Goal: Information Seeking & Learning: Check status

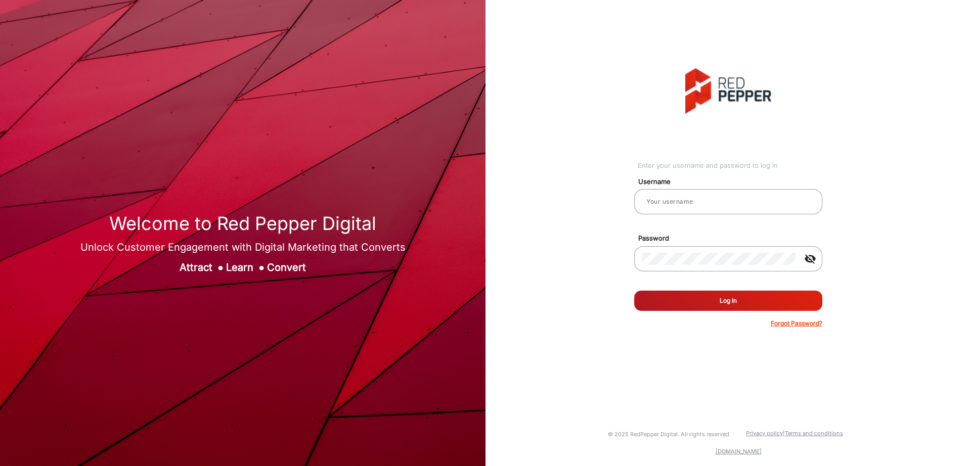
type input "[PERSON_NAME]"
click at [746, 306] on button "Log In" at bounding box center [728, 301] width 188 height 20
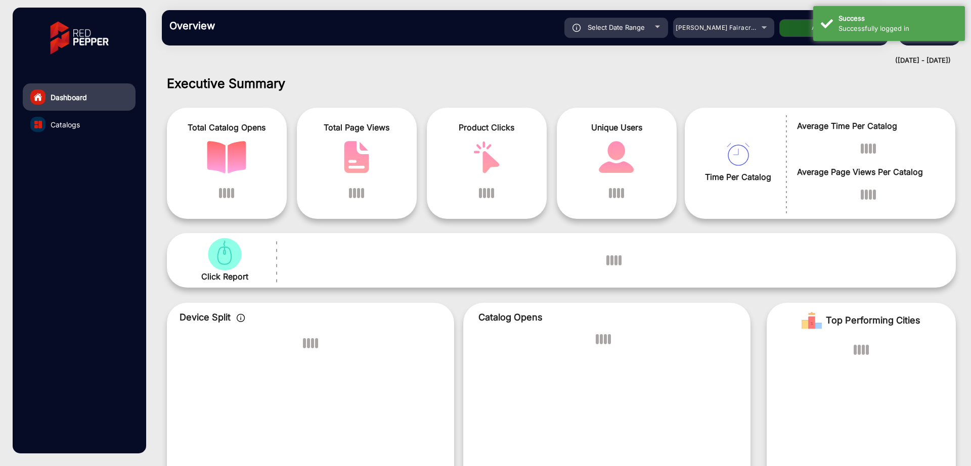
scroll to position [8, 0]
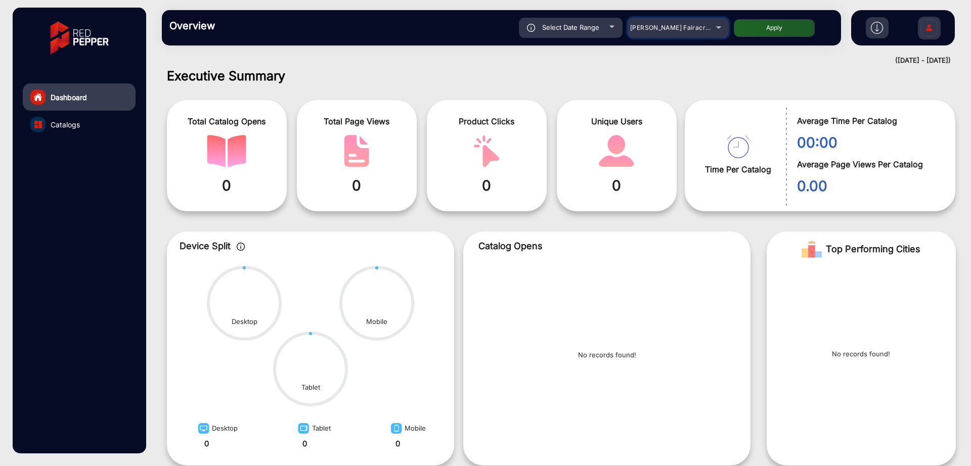
click at [656, 28] on span "[PERSON_NAME] Fairacre Farms" at bounding box center [680, 28] width 100 height 8
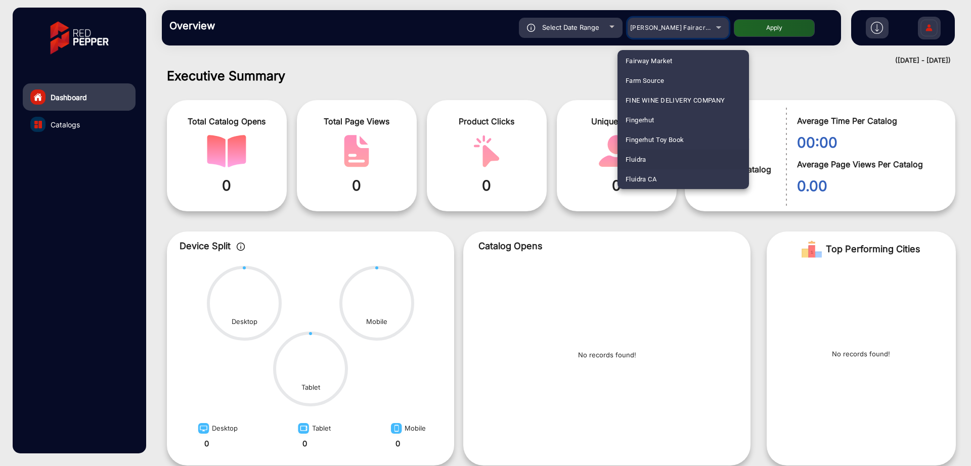
scroll to position [1226, 0]
click at [649, 145] on mat-option "Fluidra" at bounding box center [682, 140] width 131 height 20
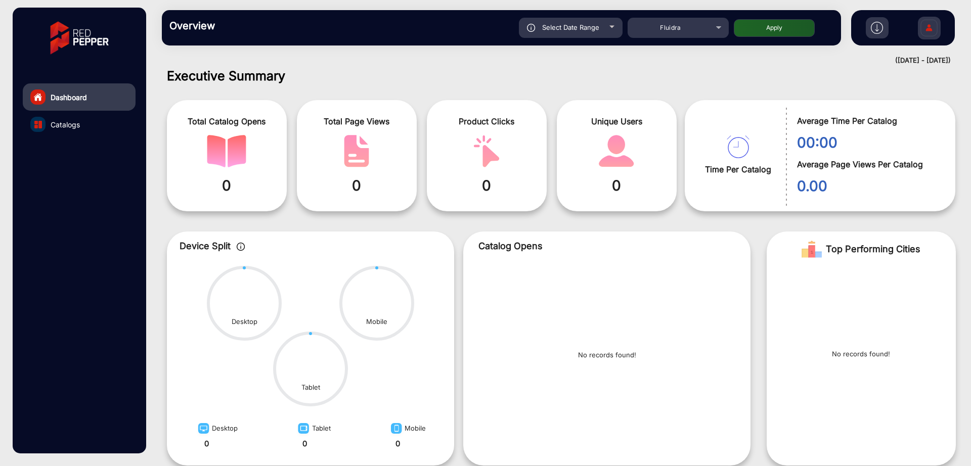
click at [581, 33] on div "Select Date Range" at bounding box center [571, 28] width 104 height 20
type input "[DATE]"
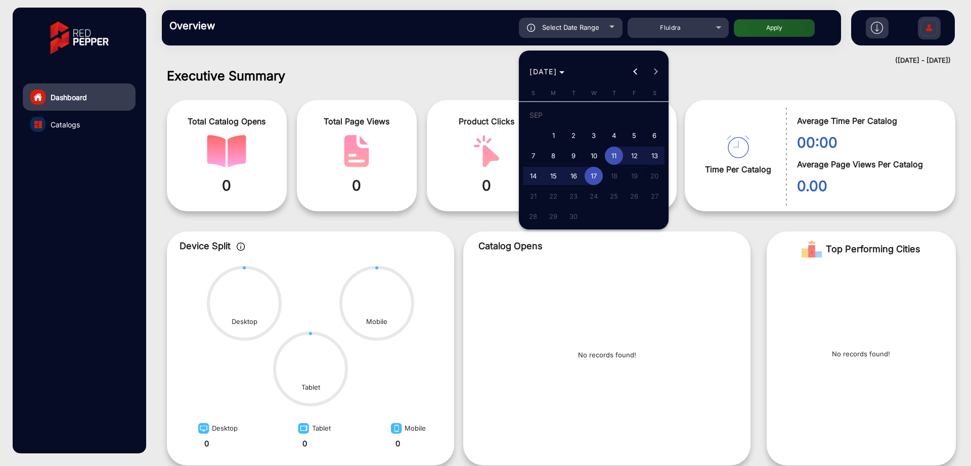
click at [554, 132] on span "1" at bounding box center [553, 135] width 18 height 18
type input "[DATE]"
click at [554, 132] on span "1" at bounding box center [553, 135] width 18 height 18
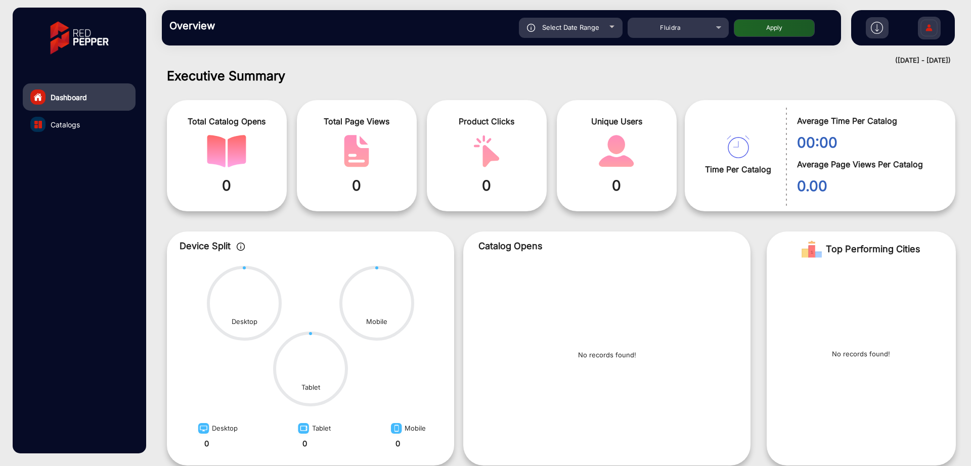
type input "[DATE]"
click at [782, 23] on button "Apply" at bounding box center [774, 28] width 81 height 18
type input "[DATE]"
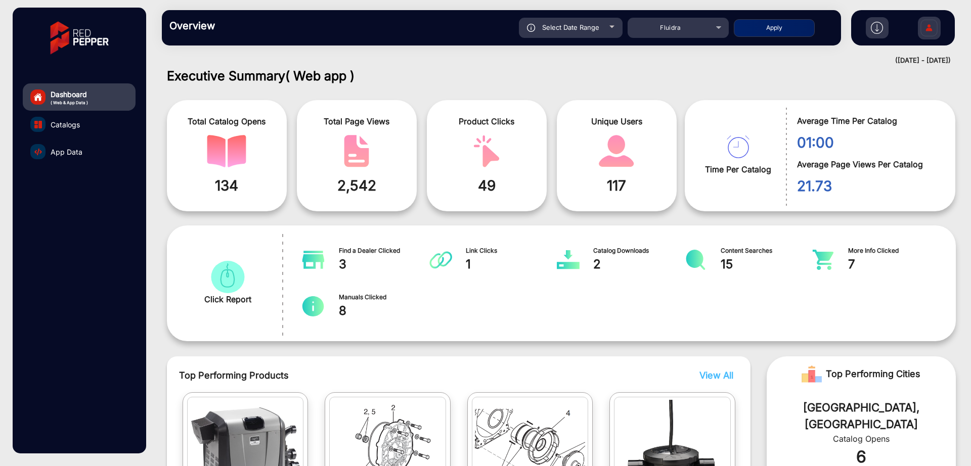
click at [400, 64] on div "([DATE] - [DATE])" at bounding box center [551, 61] width 799 height 10
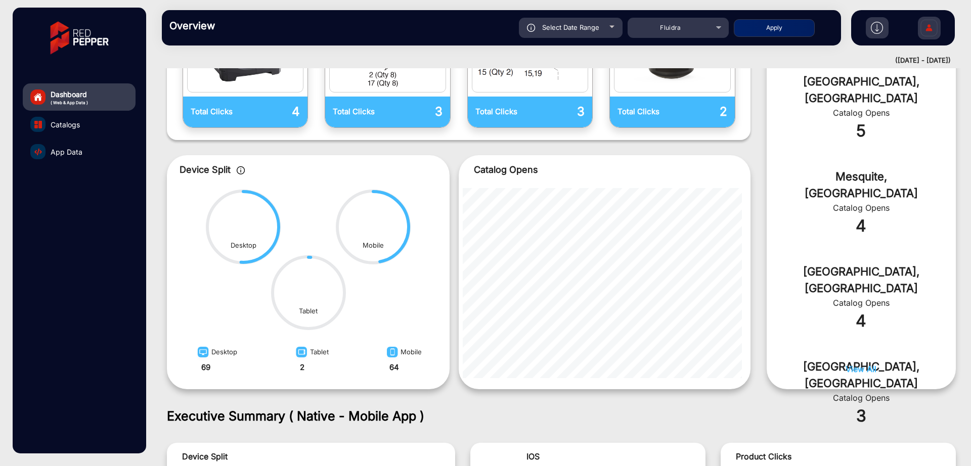
scroll to position [0, 0]
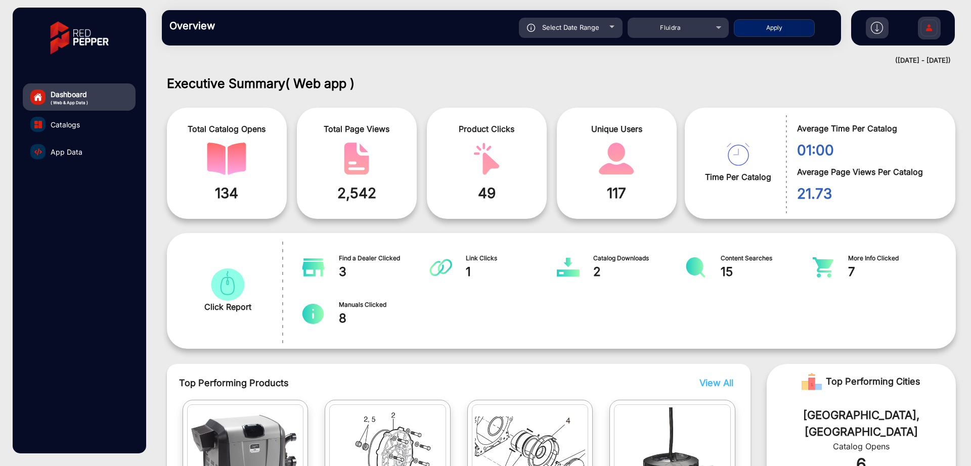
click at [571, 29] on span "Select Date Range" at bounding box center [570, 27] width 57 height 8
type input "[DATE]"
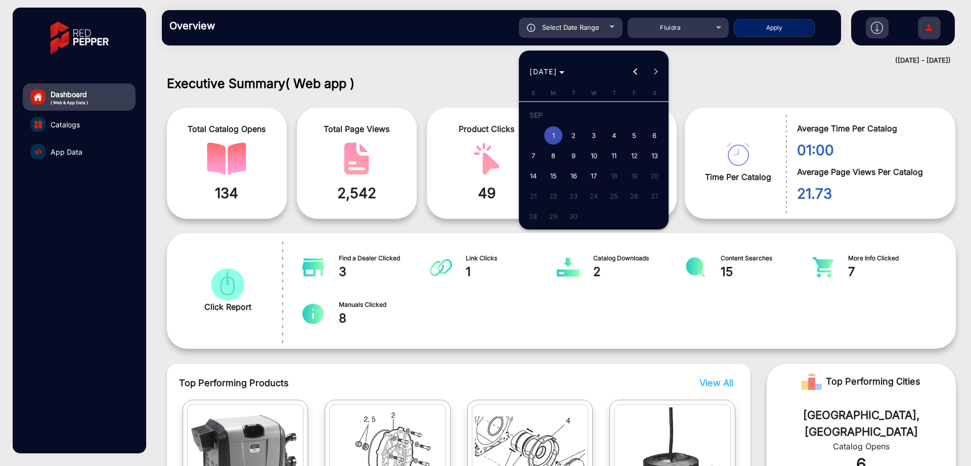
click at [573, 131] on span "2" at bounding box center [573, 135] width 18 height 18
type input "[DATE]"
click at [573, 131] on span "2" at bounding box center [573, 135] width 18 height 18
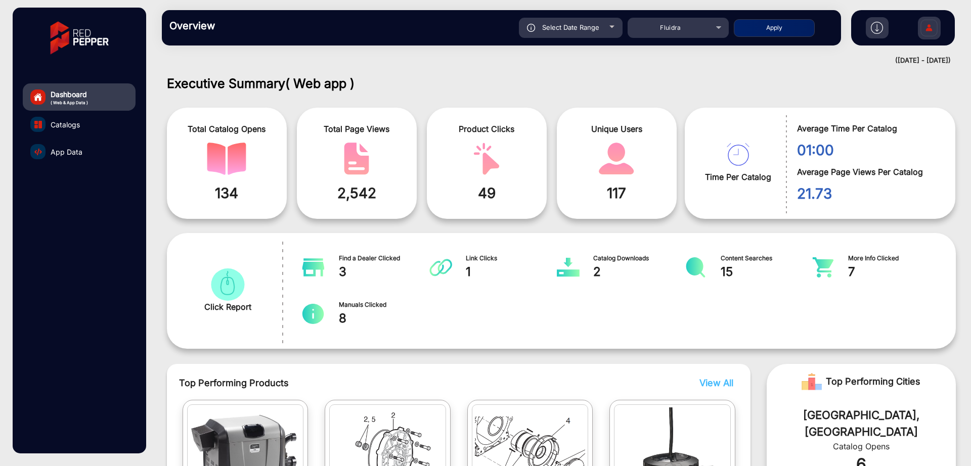
type input "[DATE]"
click at [791, 37] on div "Select Date Range [DATE] [DATE] – [DATE] End date Fluidra Apply" at bounding box center [535, 28] width 598 height 20
click at [755, 37] on div "Select Date Range [DATE] [DATE] – [DATE] End date Fluidra Apply" at bounding box center [535, 28] width 598 height 20
click at [570, 30] on span "Select Date Range" at bounding box center [570, 27] width 57 height 8
type input "[DATE]"
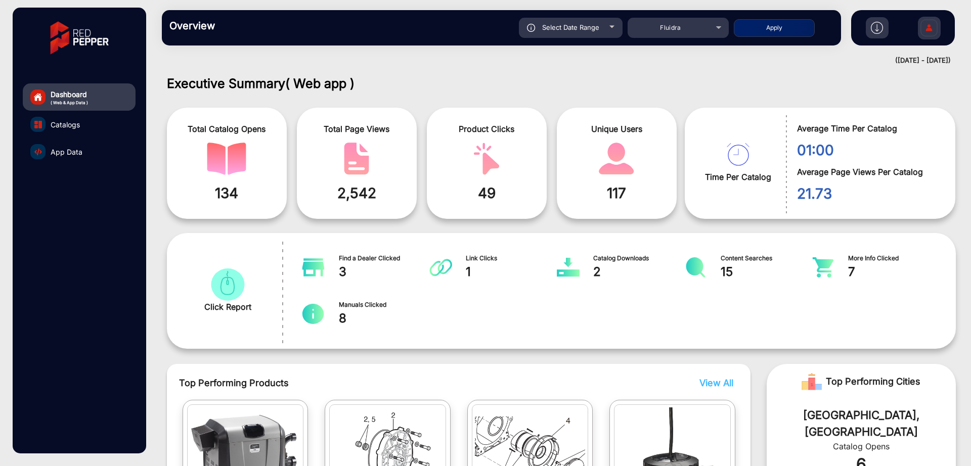
type input "[DATE]"
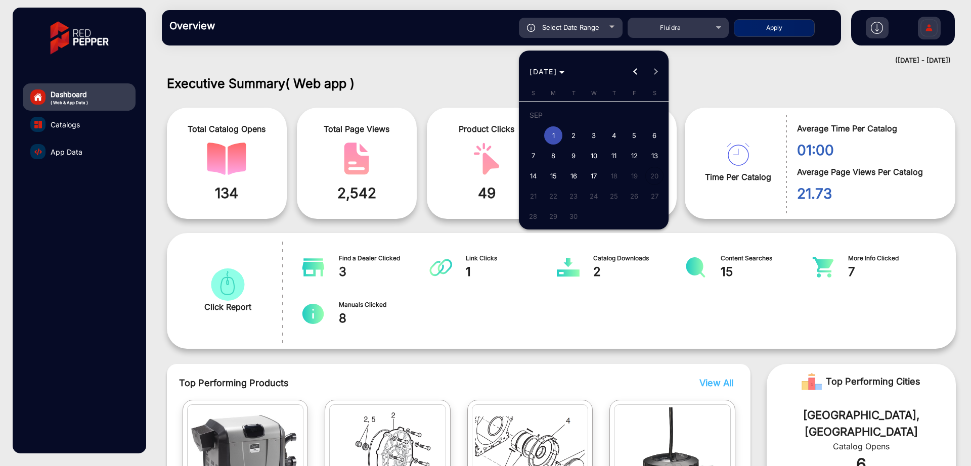
click at [566, 137] on span "2" at bounding box center [573, 135] width 18 height 18
type input "[DATE]"
click at [566, 137] on span "2" at bounding box center [573, 135] width 18 height 18
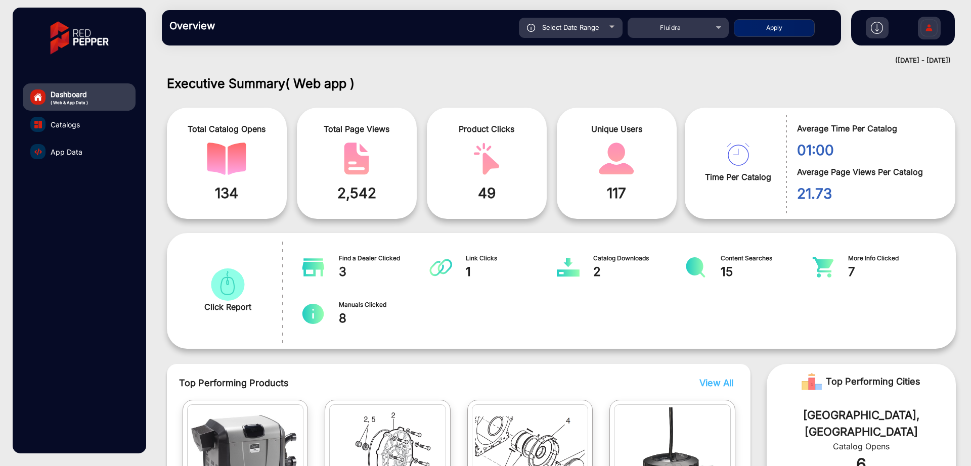
type input "[DATE]"
click at [771, 25] on button "Apply" at bounding box center [774, 28] width 81 height 18
type input "[DATE]"
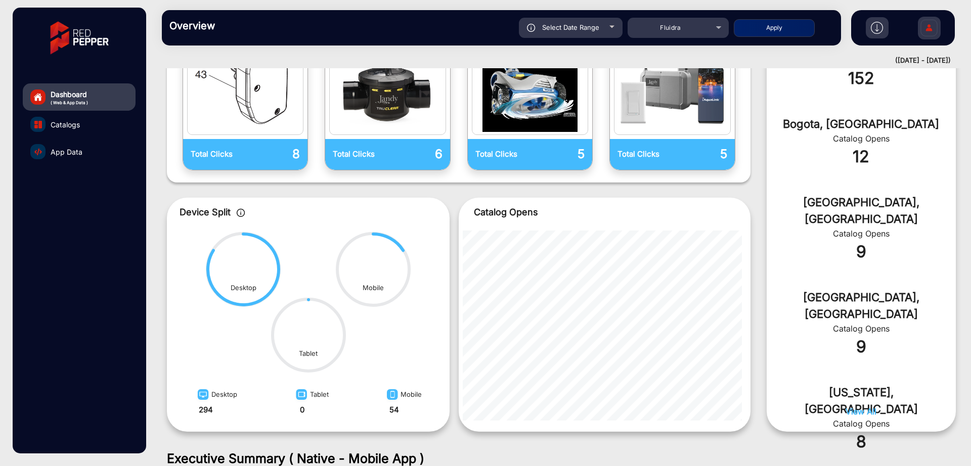
scroll to position [490, 0]
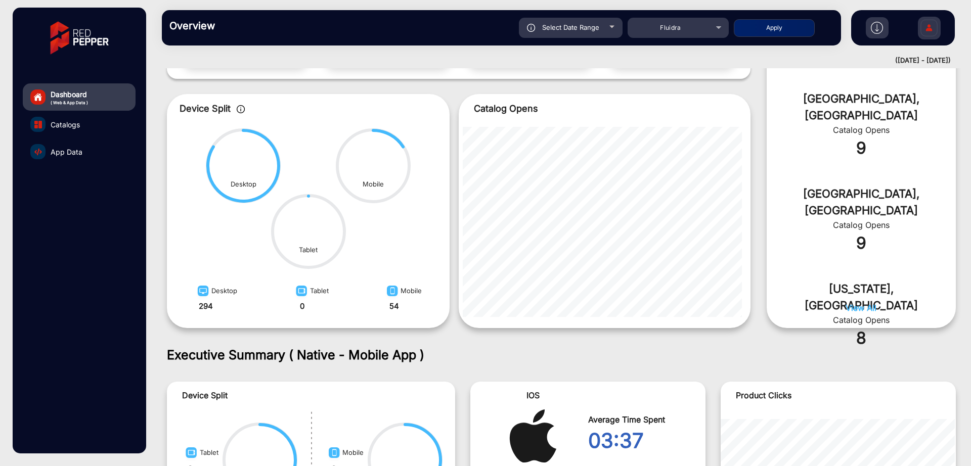
click at [581, 29] on span "Select Date Range" at bounding box center [570, 27] width 57 height 8
type input "[DATE]"
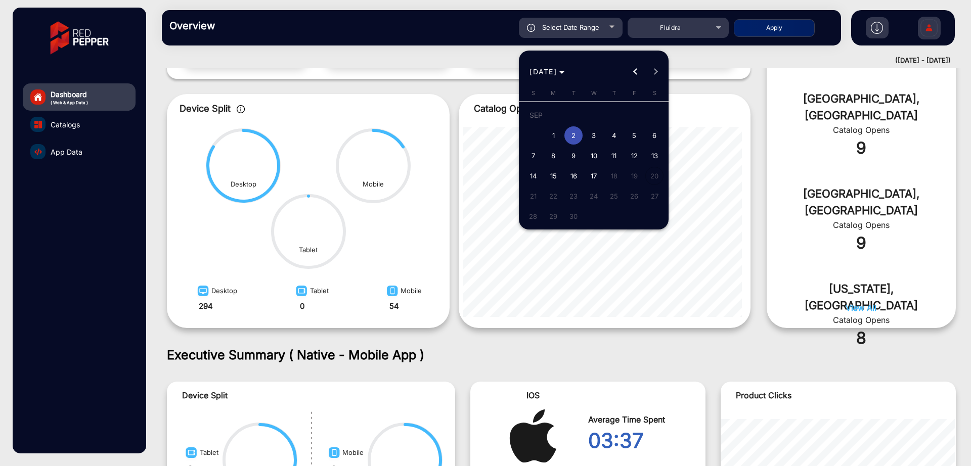
click at [596, 179] on span "17" at bounding box center [593, 176] width 18 height 18
type input "[DATE]"
click at [596, 179] on span "17" at bounding box center [593, 176] width 18 height 18
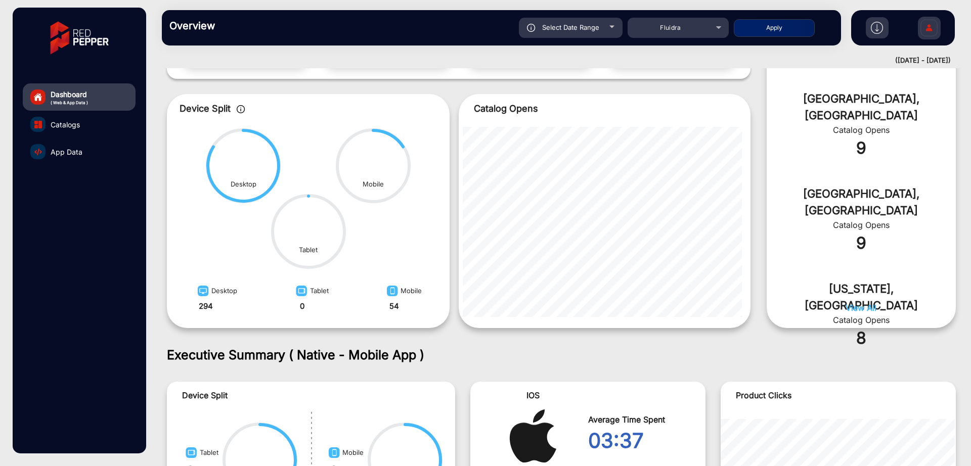
type input "[DATE]"
click at [576, 31] on span "Select Date Range" at bounding box center [570, 27] width 57 height 8
type input "[DATE]"
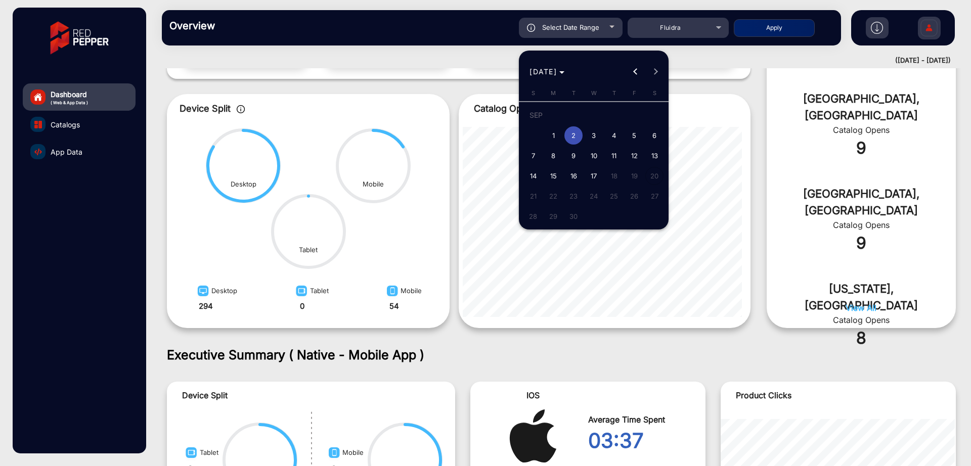
click at [588, 175] on span "17" at bounding box center [593, 176] width 18 height 18
type input "[DATE]"
click at [588, 175] on span "17" at bounding box center [593, 176] width 18 height 18
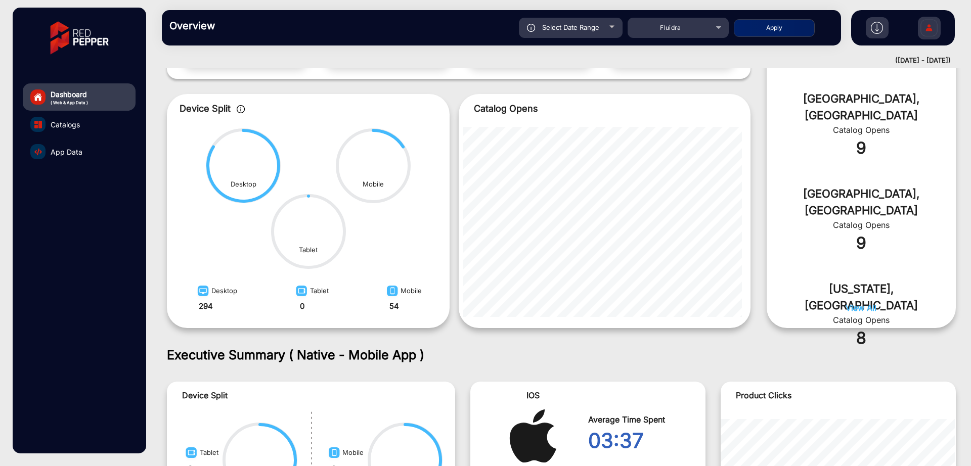
type input "[DATE]"
click at [784, 27] on button "Apply" at bounding box center [774, 28] width 81 height 18
type input "[DATE]"
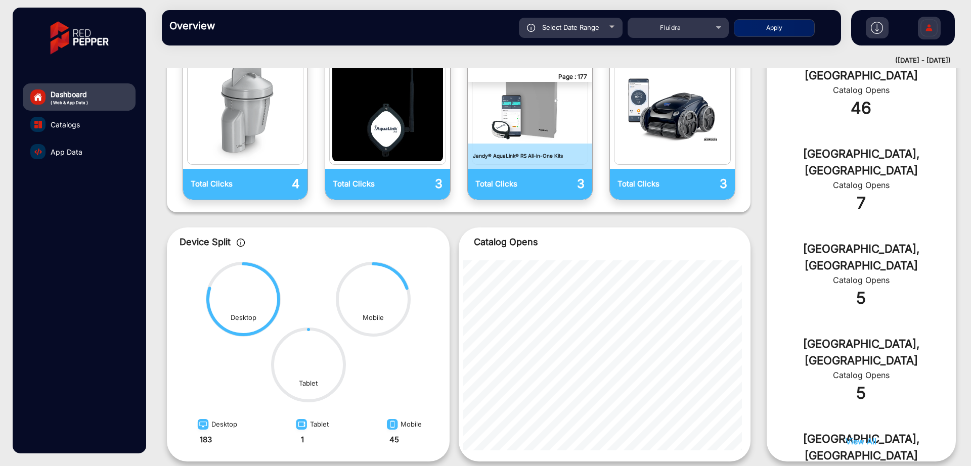
scroll to position [429, 0]
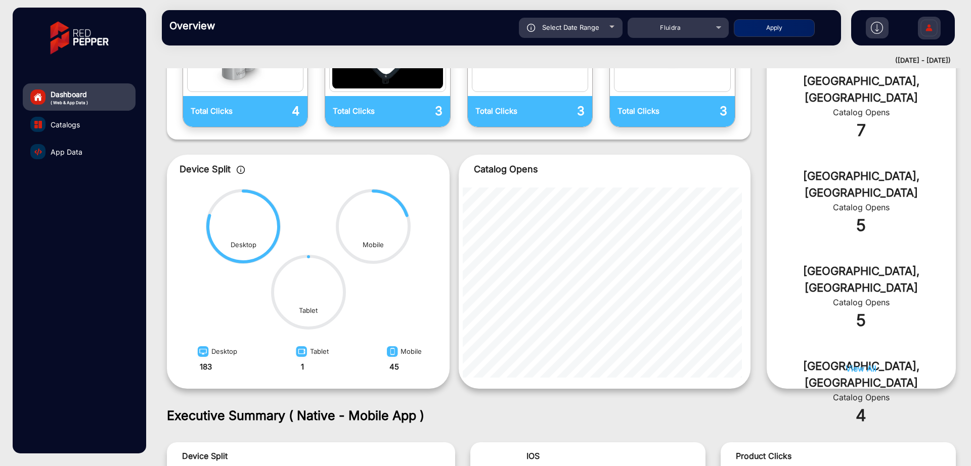
click at [566, 37] on div "Select Date Range" at bounding box center [571, 28] width 104 height 20
type input "[DATE]"
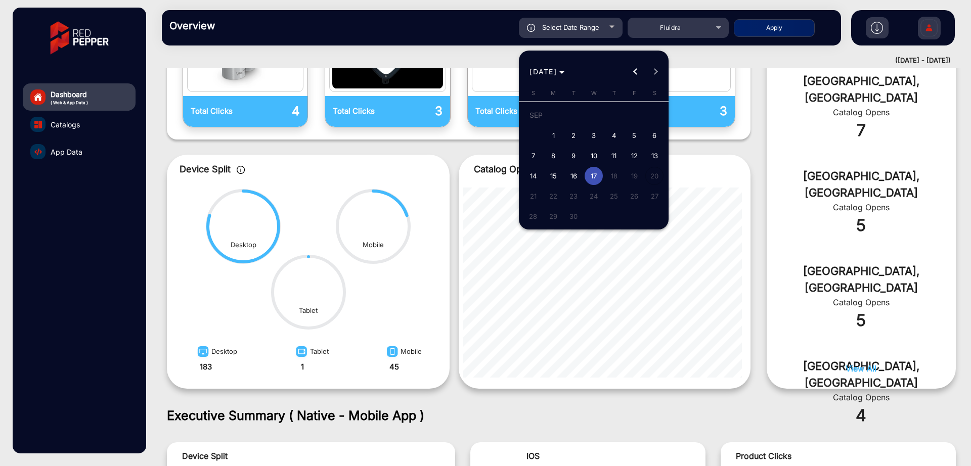
click at [573, 174] on span "16" at bounding box center [573, 176] width 18 height 18
type input "[DATE]"
click at [573, 174] on span "16" at bounding box center [573, 176] width 18 height 18
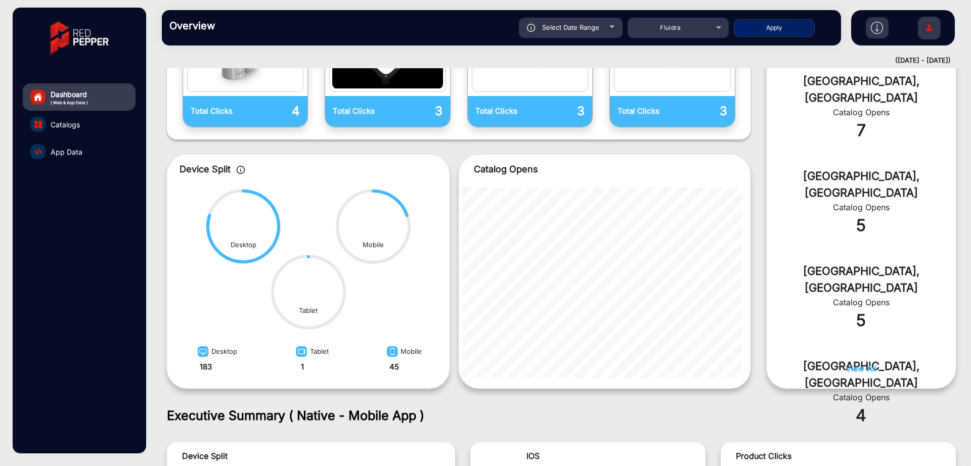
type input "[DATE]"
click at [752, 33] on button "Apply" at bounding box center [774, 28] width 81 height 18
type input "[DATE]"
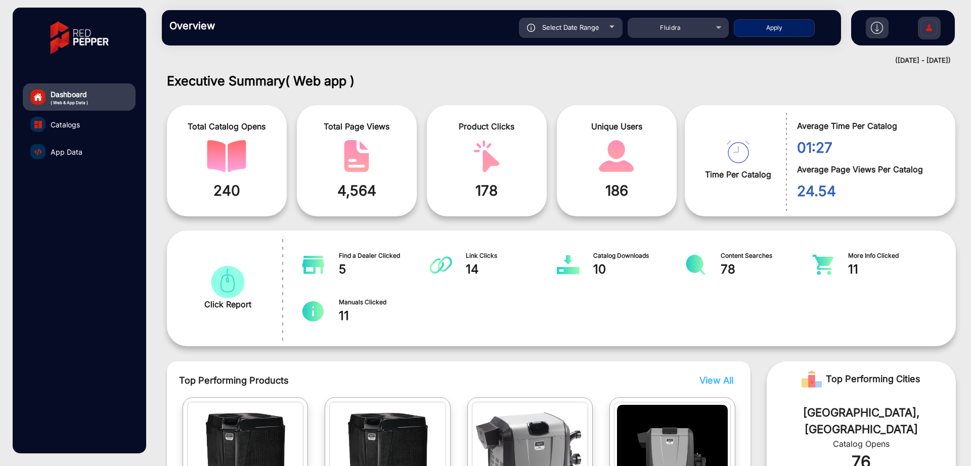
scroll to position [0, 0]
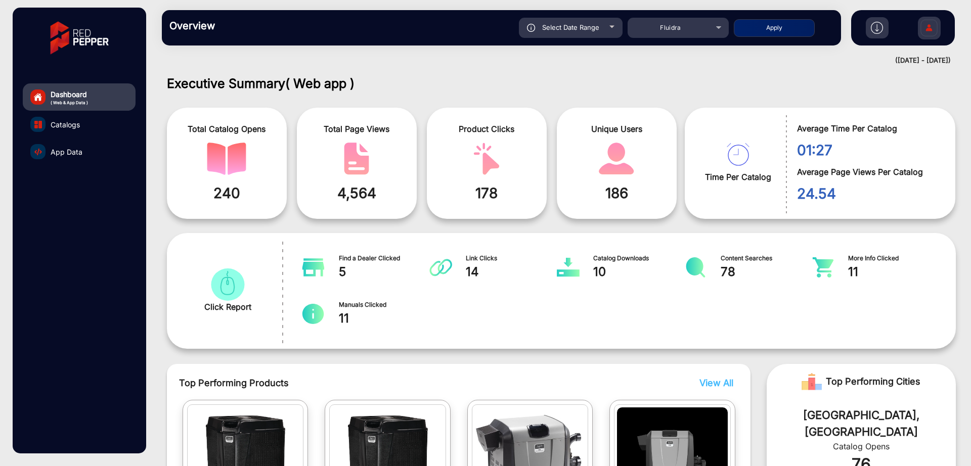
click at [576, 26] on span "Select Date Range" at bounding box center [570, 27] width 57 height 8
type input "[DATE]"
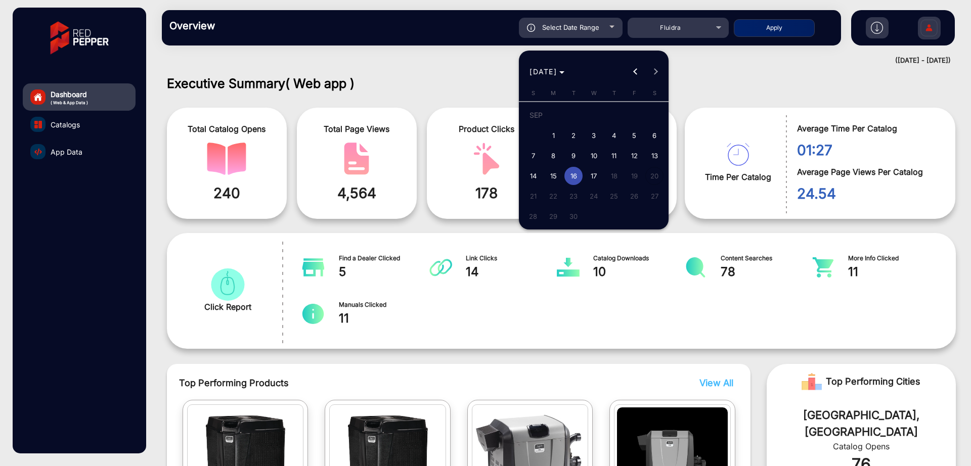
click at [764, 93] on div at bounding box center [485, 233] width 971 height 466
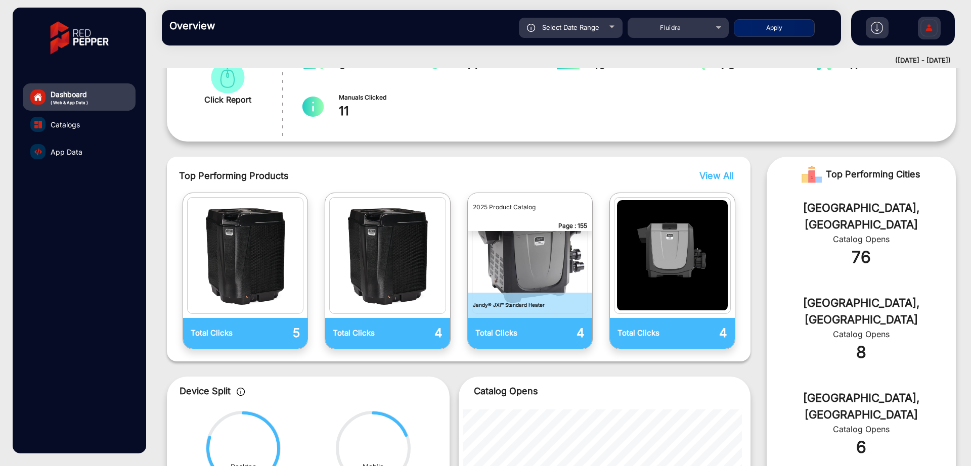
scroll to position [337, 0]
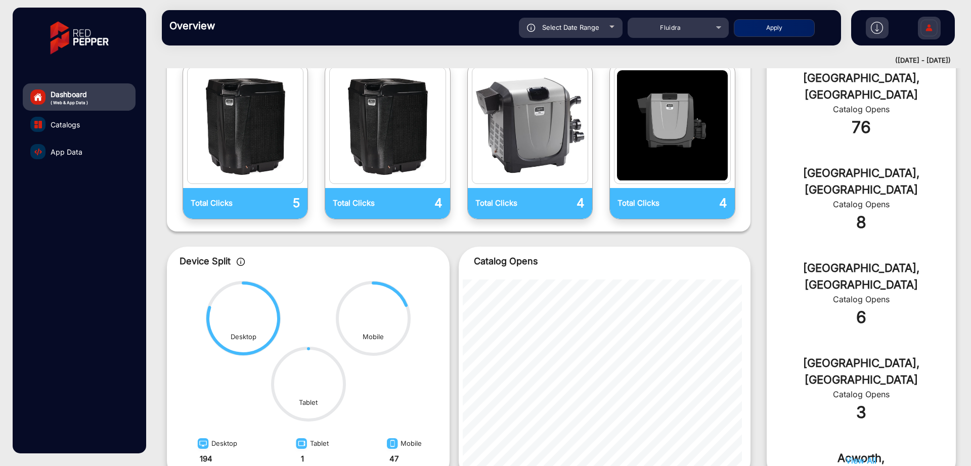
click at [584, 34] on div "Select Date Range" at bounding box center [571, 28] width 104 height 20
type input "[DATE]"
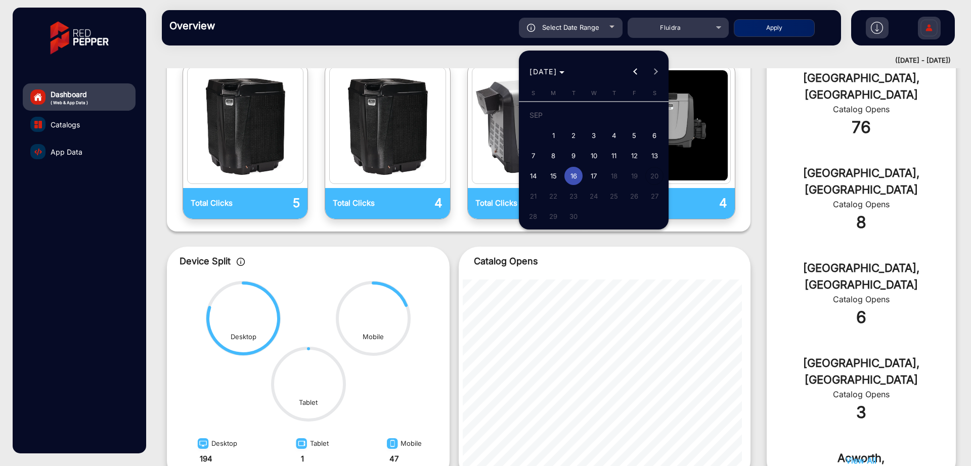
click at [550, 178] on span "15" at bounding box center [553, 176] width 18 height 18
type input "[DATE]"
click at [550, 178] on span "15" at bounding box center [553, 176] width 18 height 18
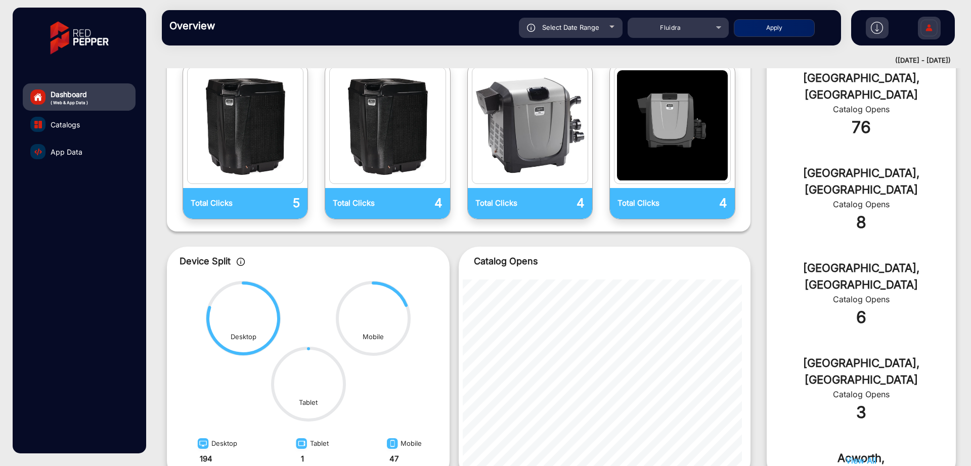
type input "[DATE]"
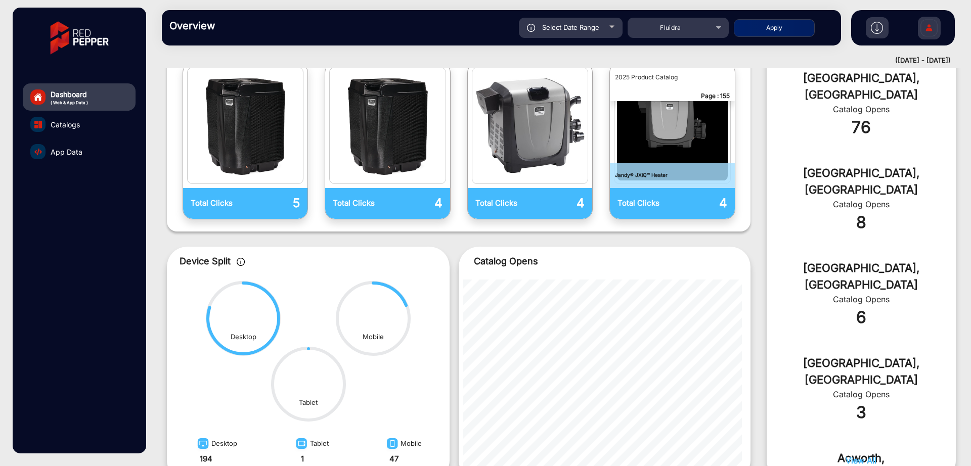
click at [771, 31] on button "Apply" at bounding box center [774, 28] width 81 height 18
type input "[DATE]"
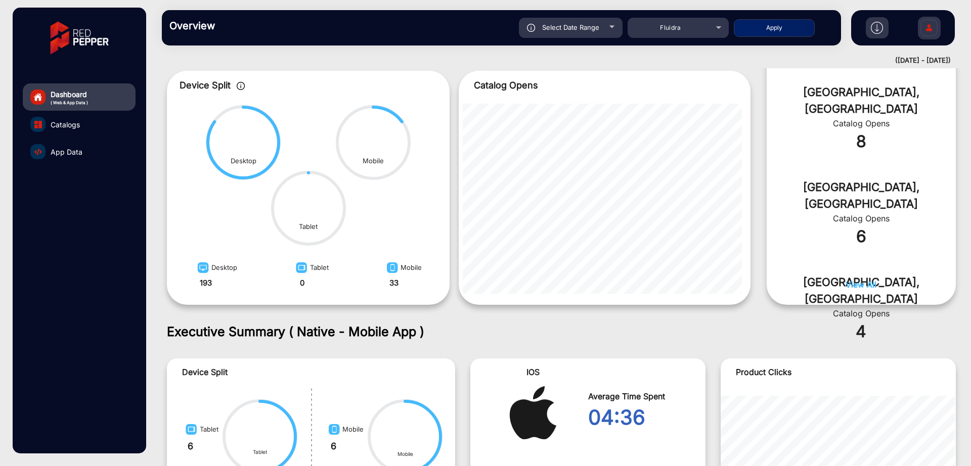
scroll to position [429, 0]
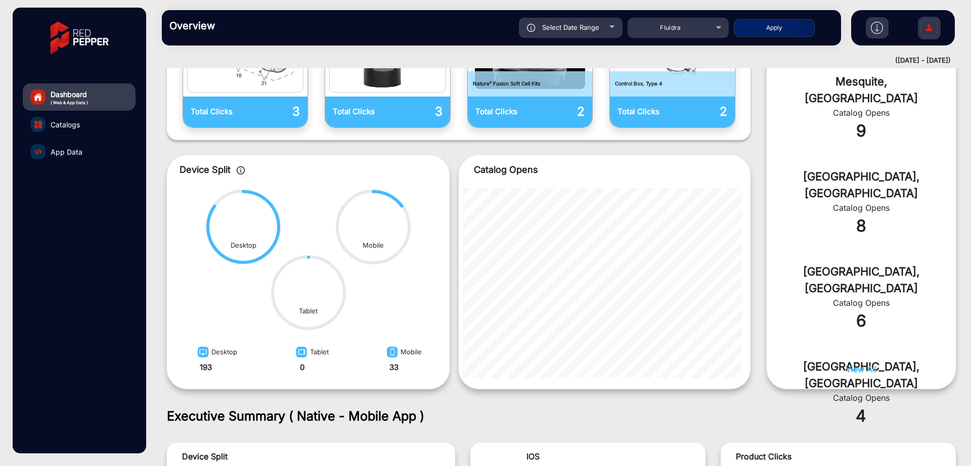
click at [561, 24] on span "Select Date Range" at bounding box center [570, 27] width 57 height 8
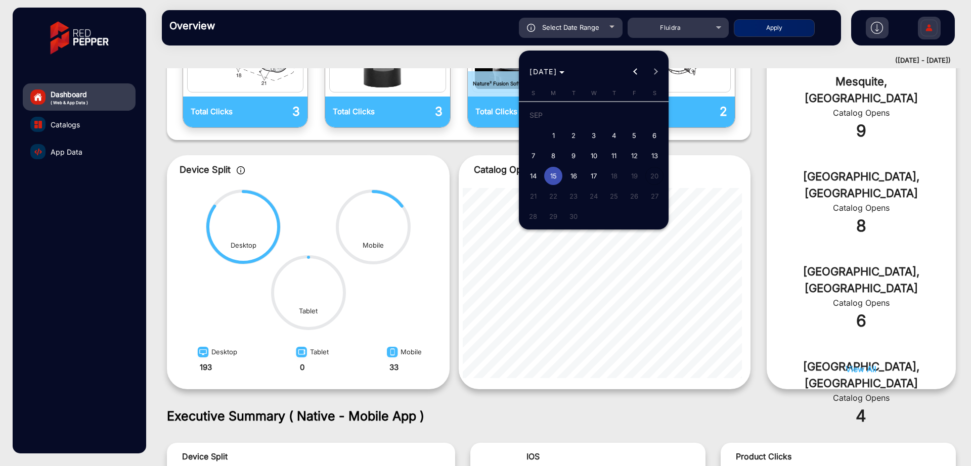
type input "[DATE]"
click at [526, 175] on span "14" at bounding box center [533, 176] width 18 height 18
type input "[DATE]"
click at [526, 175] on span "14" at bounding box center [533, 176] width 18 height 18
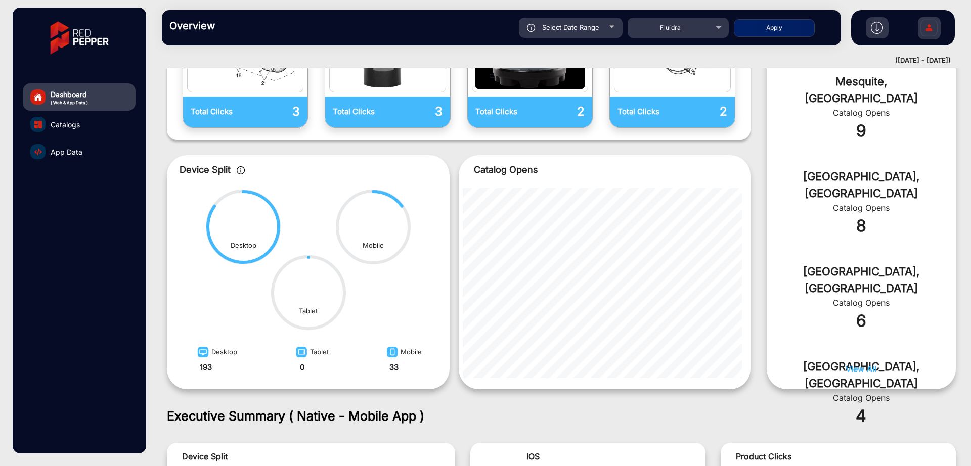
type input "[DATE]"
click at [762, 33] on button "Apply" at bounding box center [774, 28] width 81 height 18
type input "[DATE]"
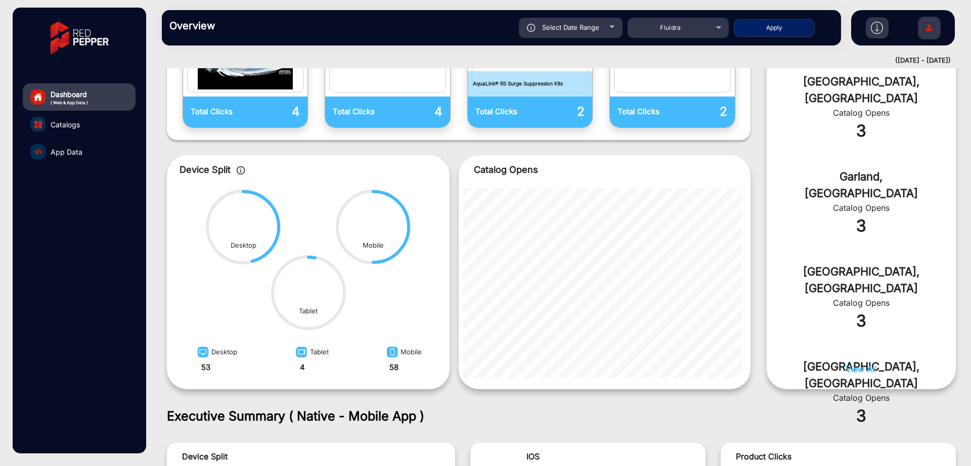
click at [581, 32] on div "Select Date Range" at bounding box center [571, 28] width 104 height 20
type input "[DATE]"
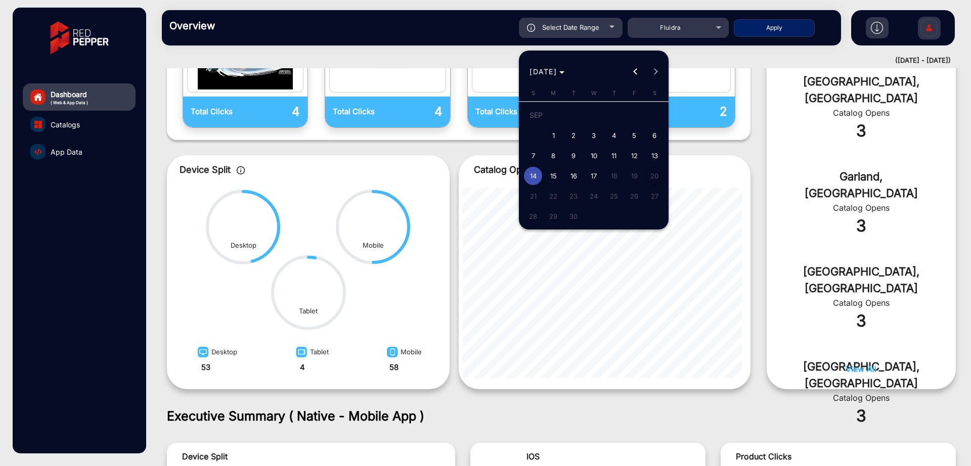
click at [551, 134] on span "1" at bounding box center [553, 135] width 18 height 18
type input "[DATE]"
click at [551, 134] on span "1" at bounding box center [553, 135] width 18 height 18
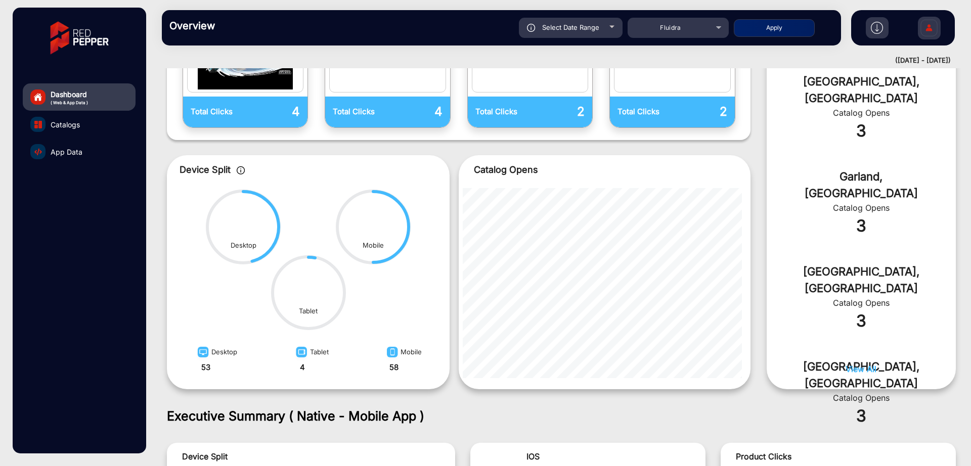
type input "[DATE]"
click at [767, 25] on button "Apply" at bounding box center [774, 28] width 81 height 18
type input "[DATE]"
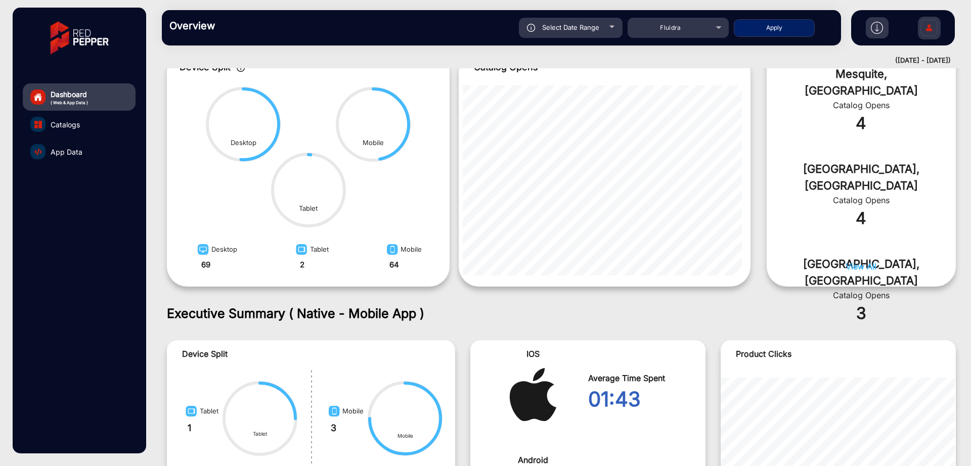
scroll to position [429, 0]
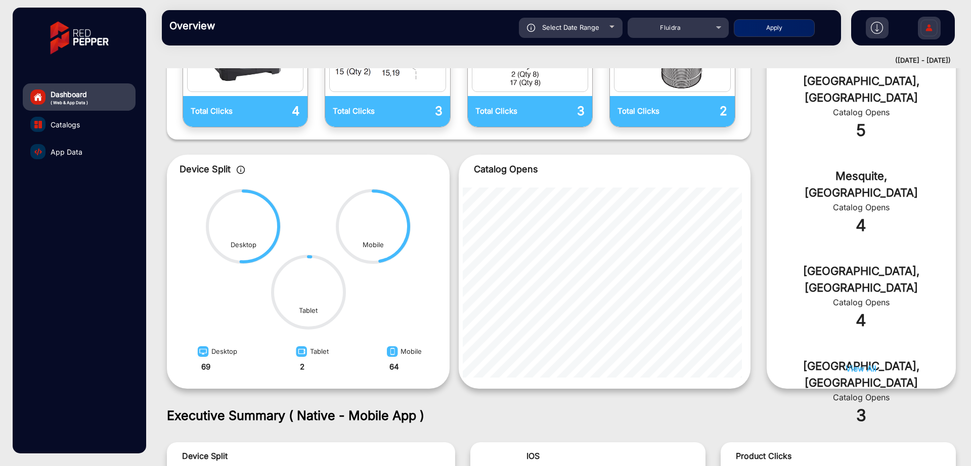
click at [587, 28] on span "Select Date Range" at bounding box center [570, 27] width 57 height 8
type input "[DATE]"
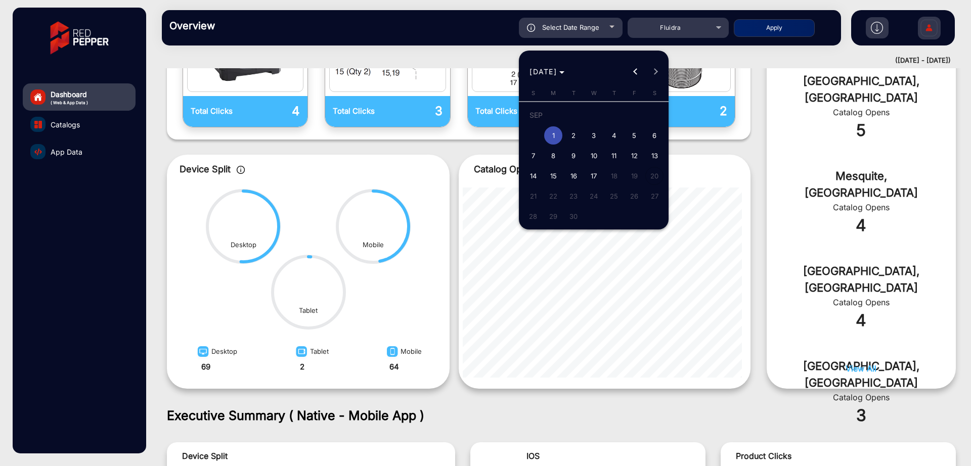
click at [579, 139] on span "2" at bounding box center [573, 135] width 18 height 18
type input "[DATE]"
click at [579, 139] on span "2" at bounding box center [573, 135] width 18 height 18
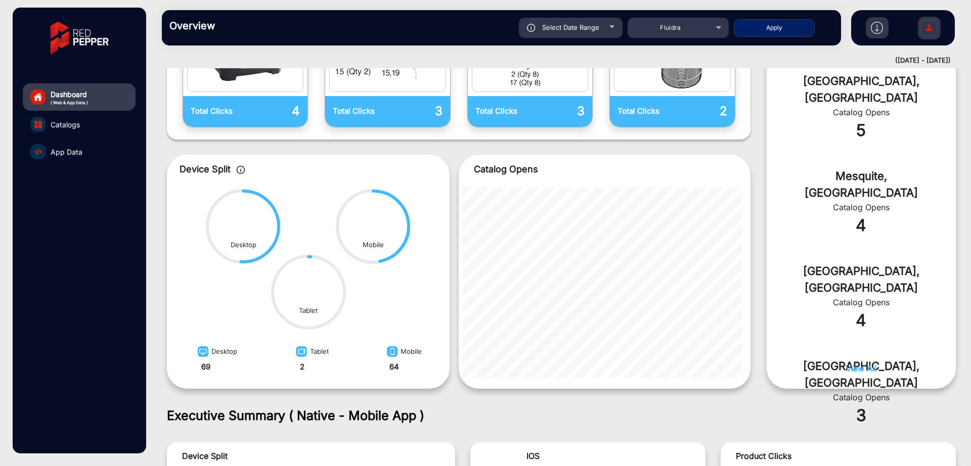
type input "[DATE]"
click at [767, 36] on button "Apply" at bounding box center [774, 28] width 81 height 18
type input "[DATE]"
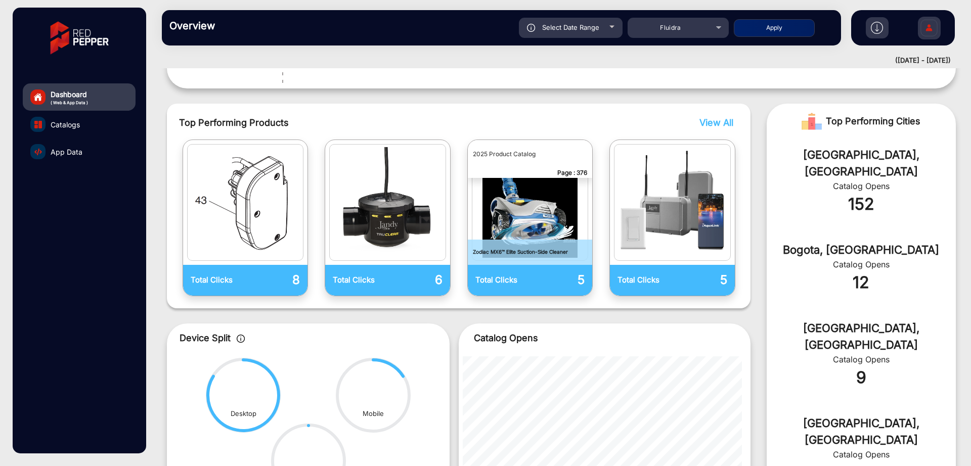
scroll to position [429, 0]
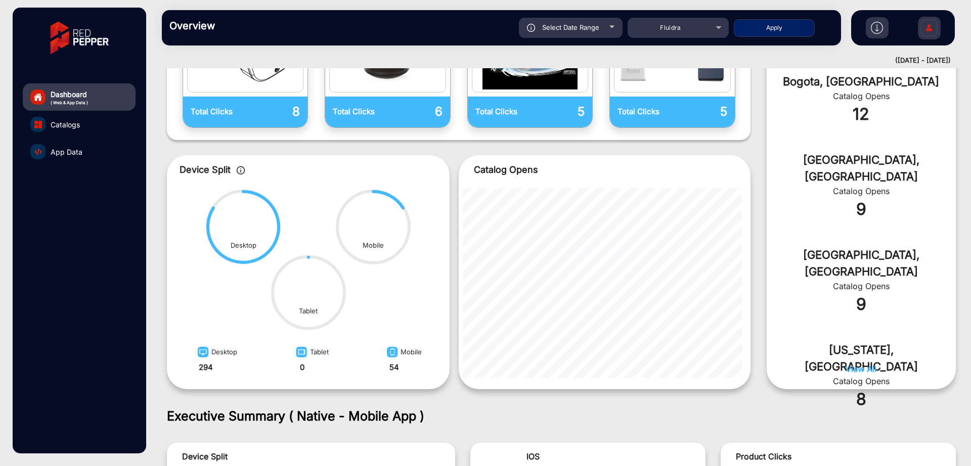
click at [562, 38] on div "Overview Reports Understand what makes your customers tick and learn how they a…" at bounding box center [501, 27] width 679 height 35
click at [568, 30] on span "Select Date Range" at bounding box center [570, 27] width 57 height 8
type input "[DATE]"
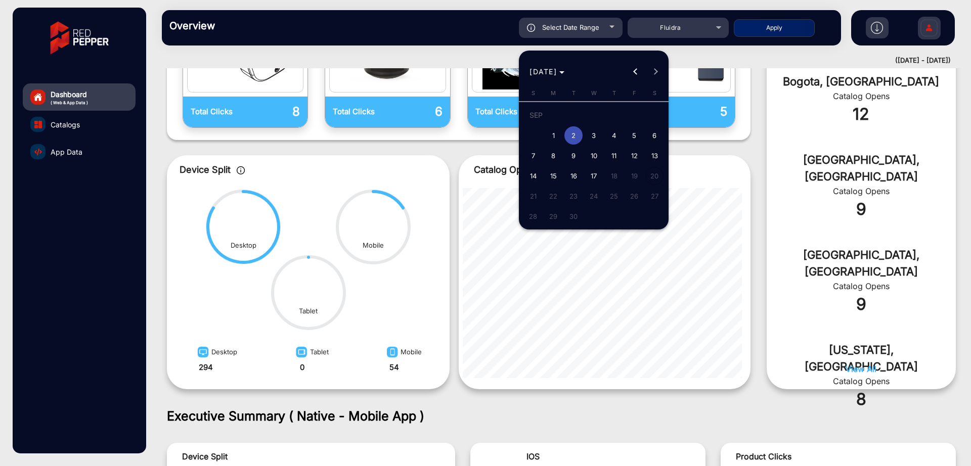
click at [599, 140] on span "3" at bounding box center [593, 135] width 18 height 18
type input "[DATE]"
click at [599, 140] on span "3" at bounding box center [593, 135] width 18 height 18
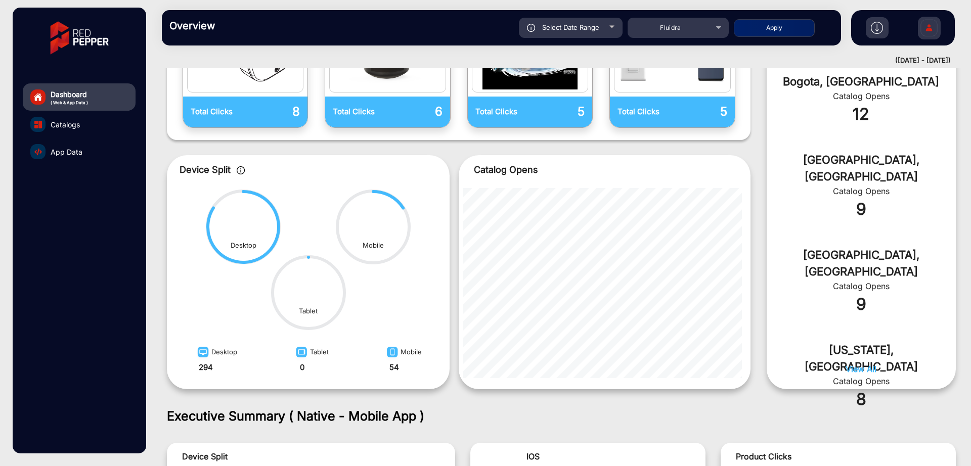
type input "[DATE]"
click at [782, 36] on button "Apply" at bounding box center [774, 28] width 81 height 18
type input "[DATE]"
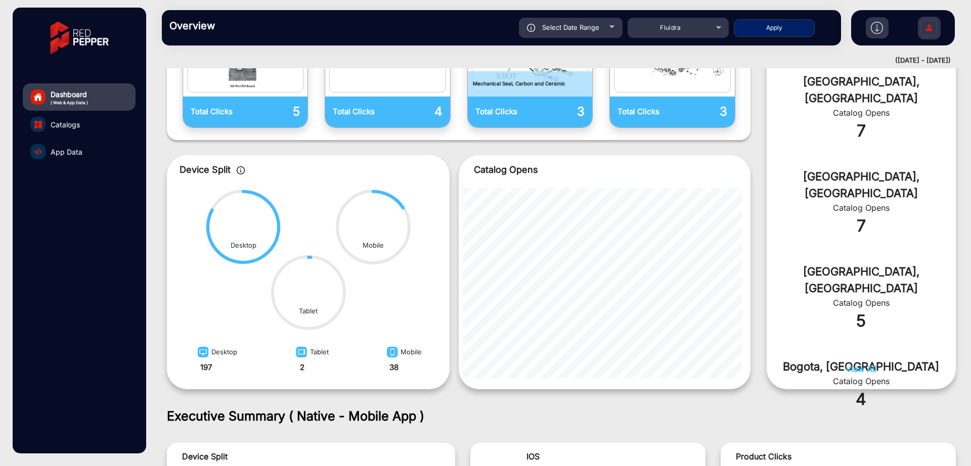
click at [567, 27] on span "Select Date Range" at bounding box center [570, 27] width 57 height 8
type input "[DATE]"
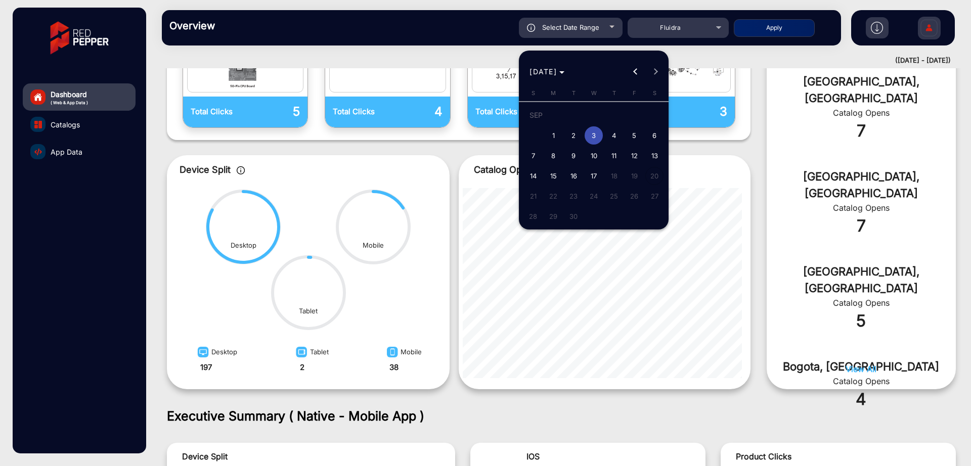
click at [611, 140] on span "4" at bounding box center [614, 135] width 18 height 18
type input "[DATE]"
click at [611, 140] on span "4" at bounding box center [614, 135] width 18 height 18
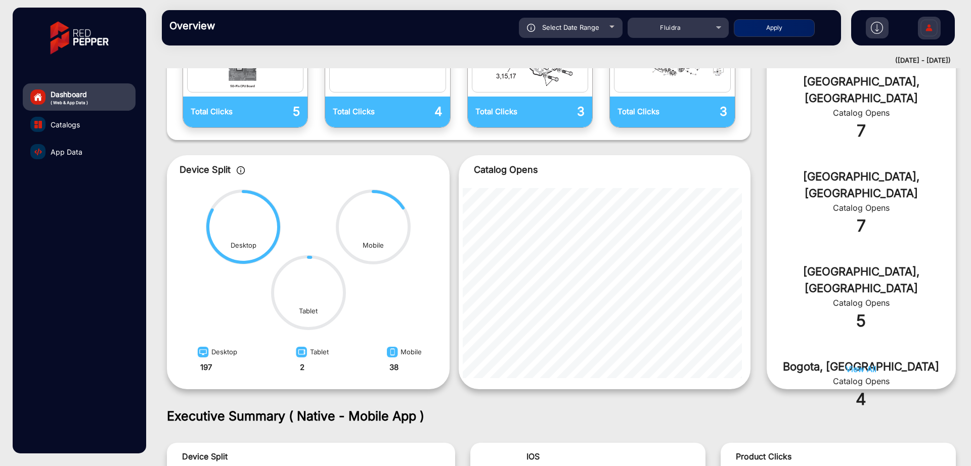
type input "[DATE]"
click at [763, 26] on button "Apply" at bounding box center [774, 28] width 81 height 18
type input "[DATE]"
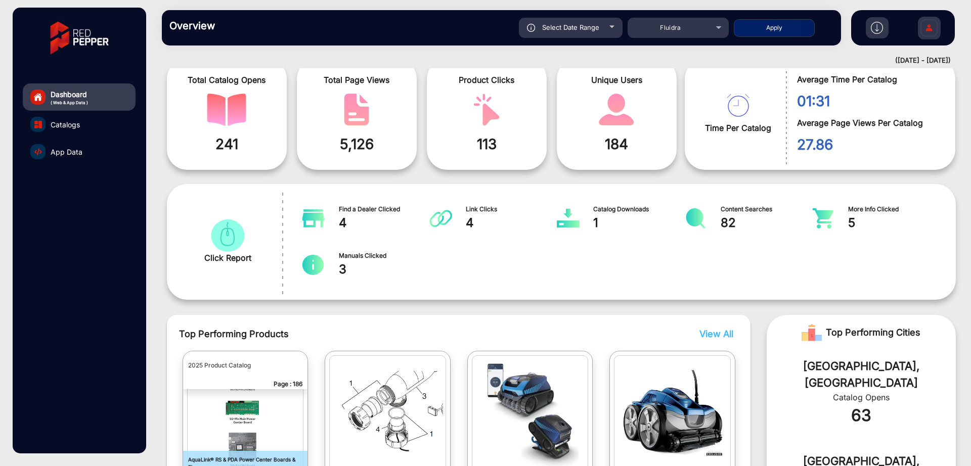
scroll to position [0, 0]
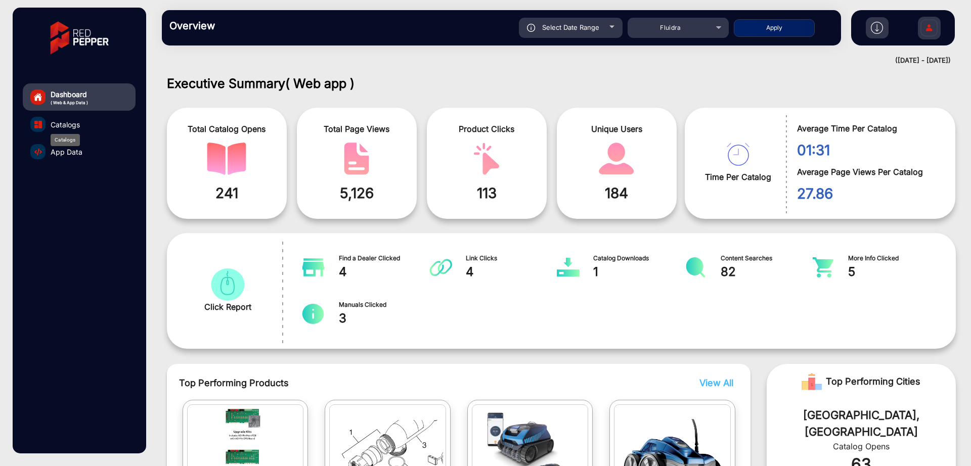
click at [71, 120] on span "Catalogs" at bounding box center [65, 124] width 29 height 11
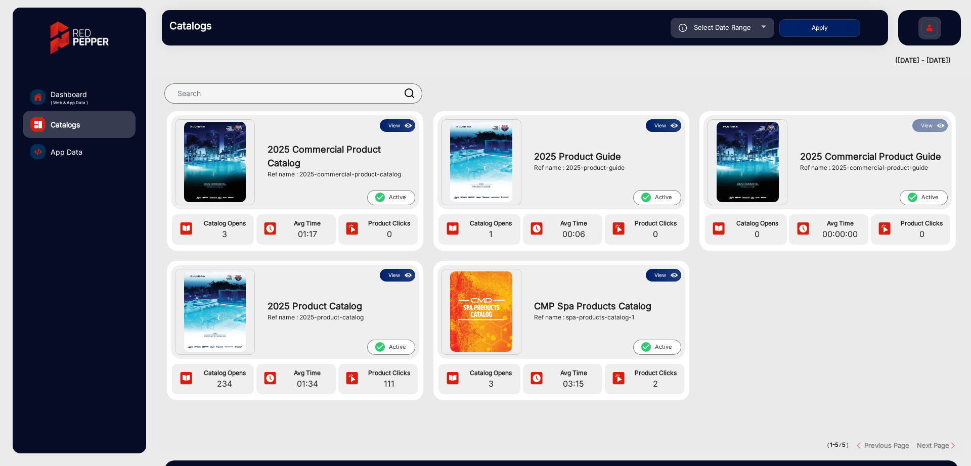
click at [58, 150] on span "App Data" at bounding box center [67, 152] width 32 height 11
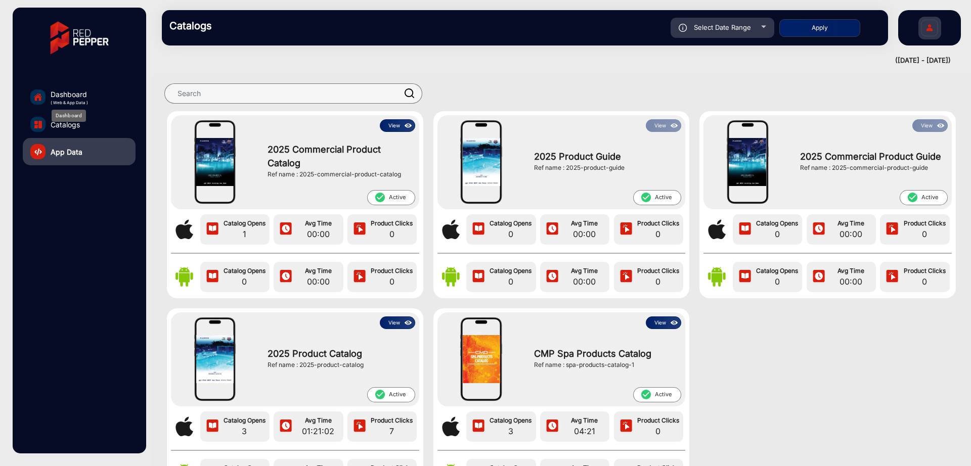
click at [72, 97] on span "Dashboard" at bounding box center [69, 94] width 37 height 11
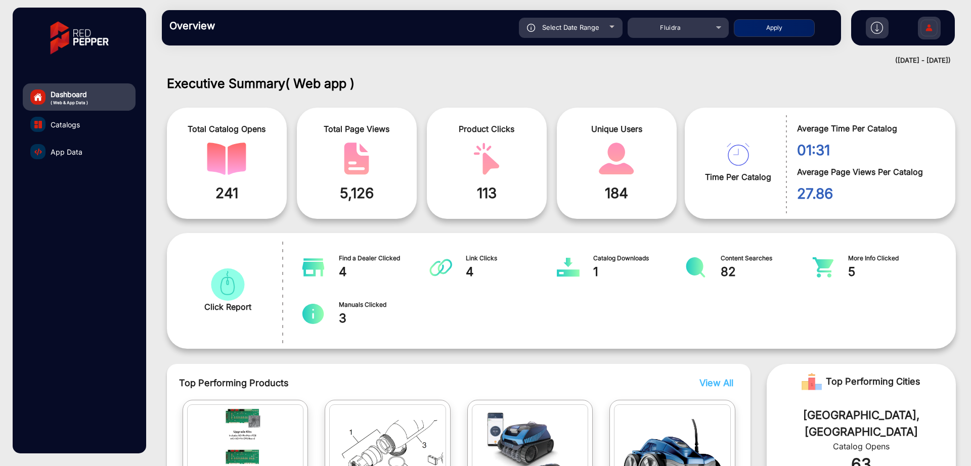
scroll to position [8, 0]
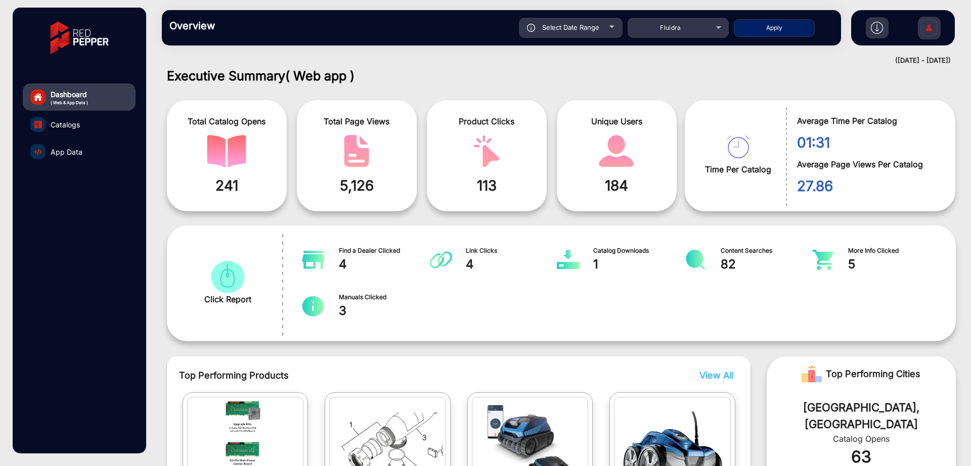
click at [504, 65] on div "([DATE] - [DATE])" at bounding box center [551, 61] width 799 height 10
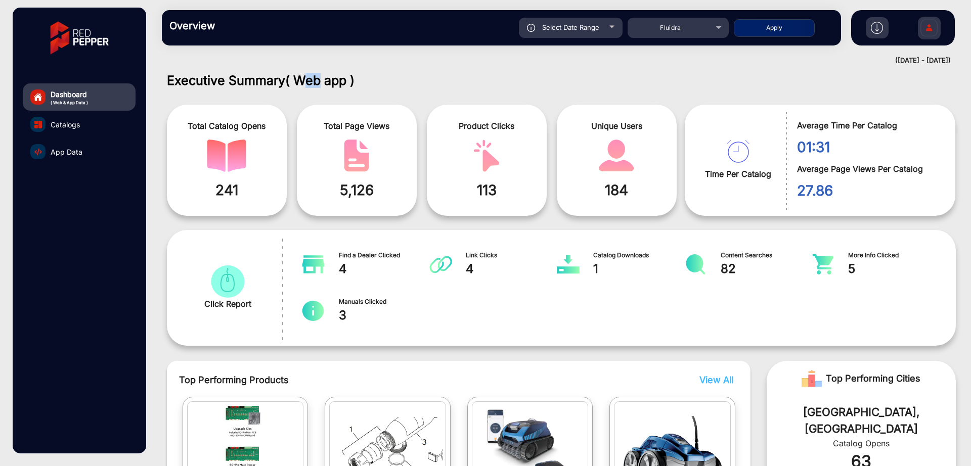
drag, startPoint x: 299, startPoint y: 76, endPoint x: 359, endPoint y: 83, distance: 60.1
click at [359, 83] on h1 "Executive Summary ( Web app )" at bounding box center [561, 80] width 789 height 15
click at [422, 73] on h1 "Executive Summary ( Web app )" at bounding box center [561, 80] width 789 height 15
drag, startPoint x: 302, startPoint y: 78, endPoint x: 348, endPoint y: 85, distance: 46.5
click at [348, 85] on span "( Web app )" at bounding box center [319, 80] width 69 height 15
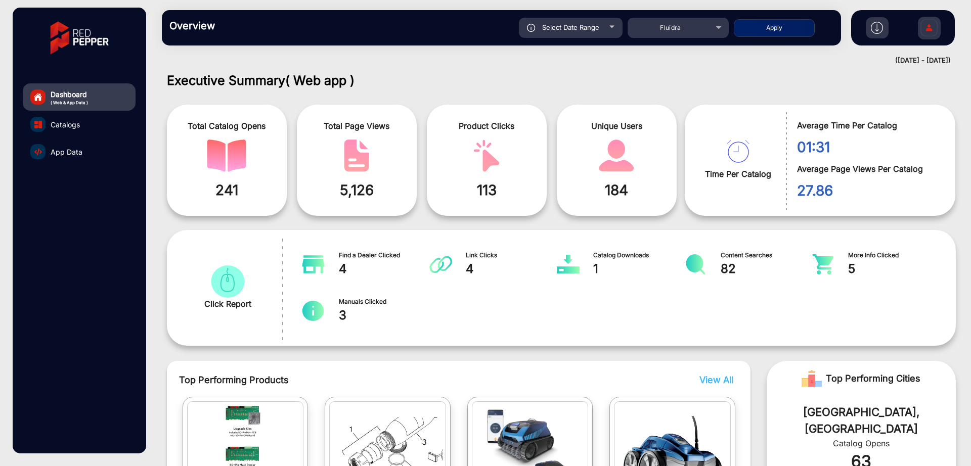
click at [414, 73] on h1 "Executive Summary ( Web app )" at bounding box center [561, 80] width 789 height 15
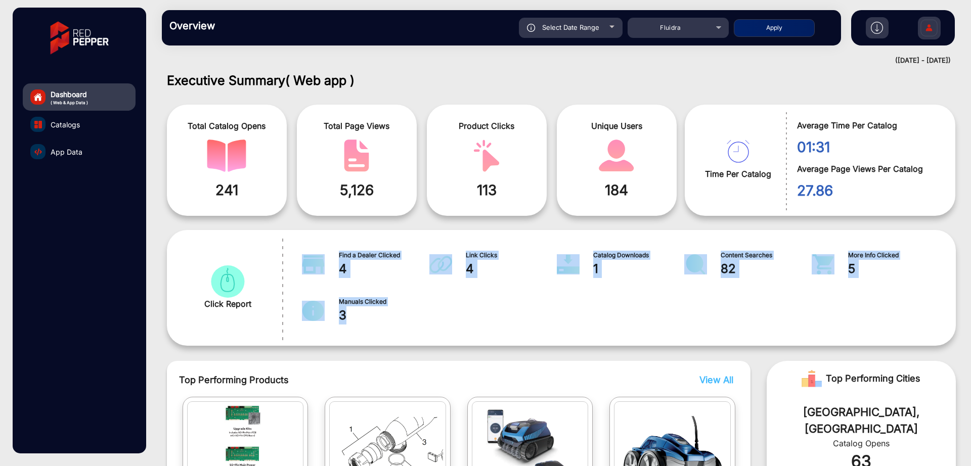
drag, startPoint x: 371, startPoint y: 320, endPoint x: 304, endPoint y: 267, distance: 85.0
click at [304, 267] on div "Find a Dealer Clicked 4 Link Clicks 4 Catalog Downloads 1 Content Searches 82 M…" at bounding box center [617, 287] width 642 height 85
click at [377, 320] on span "3" at bounding box center [385, 315] width 92 height 18
drag, startPoint x: 370, startPoint y: 320, endPoint x: 310, endPoint y: 271, distance: 76.9
click at [310, 271] on div "Find a Dealer Clicked 4 Link Clicks 4 Catalog Downloads 1 Content Searches 82 M…" at bounding box center [617, 287] width 642 height 85
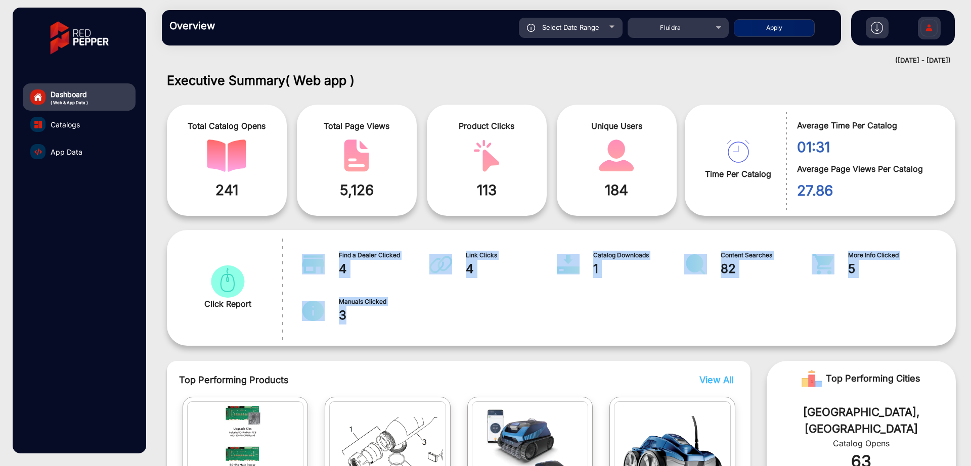
click at [374, 322] on span "3" at bounding box center [385, 315] width 92 height 18
